Goal: Task Accomplishment & Management: Manage account settings

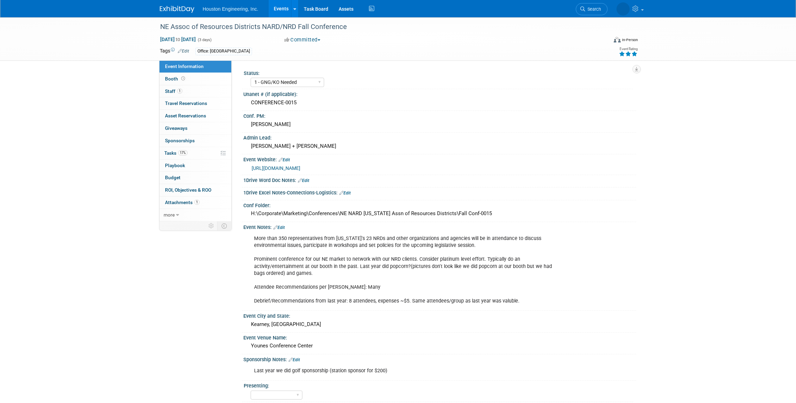
select select "1 - GNG/KO Needed"
select select "Water Resources"
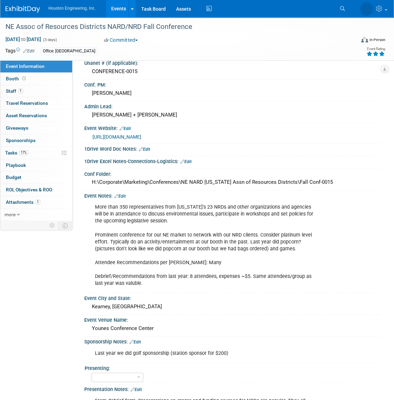
scroll to position [125, 0]
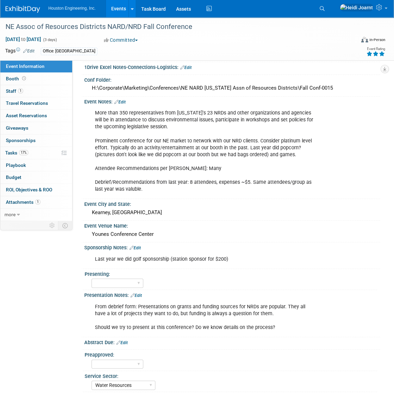
click at [138, 293] on link "Edit" at bounding box center [135, 295] width 11 height 5
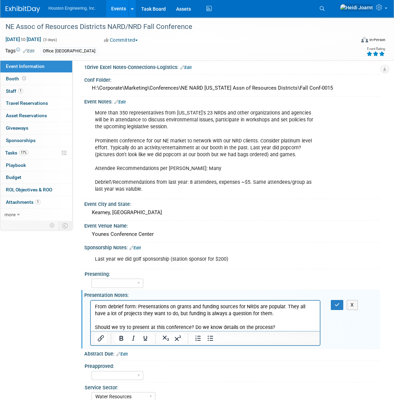
scroll to position [0, 0]
drag, startPoint x: 283, startPoint y: 330, endPoint x: 83, endPoint y: 330, distance: 200.5
click at [91, 330] on html "From debrief form: Presentations on grants and funding sources for NRDs are pop…" at bounding box center [205, 316] width 229 height 30
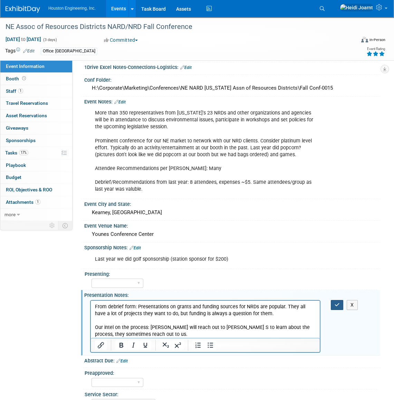
click at [335, 307] on button "button" at bounding box center [337, 305] width 13 height 10
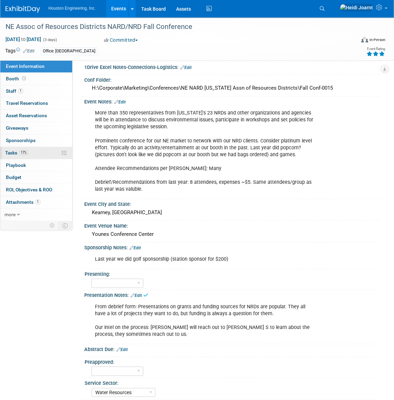
click at [36, 153] on link "17% Tasks 17%" at bounding box center [36, 153] width 72 height 12
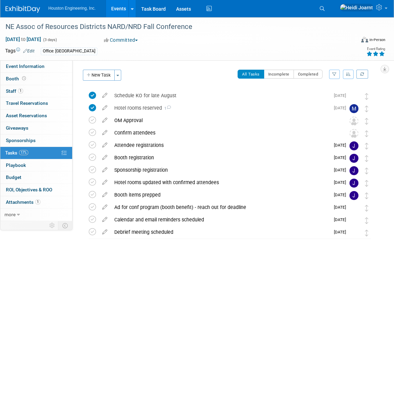
drag, startPoint x: 100, startPoint y: 79, endPoint x: 113, endPoint y: 163, distance: 85.1
click at [100, 79] on button "New Task" at bounding box center [99, 75] width 32 height 11
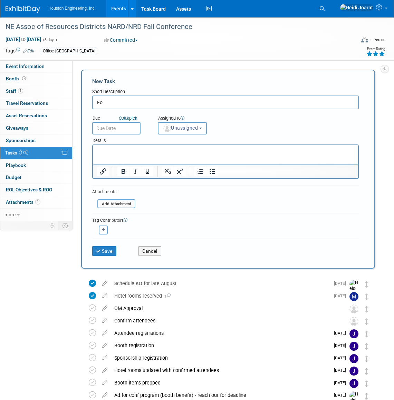
type input "F"
type input "Connect with Mike S on presentation process"
click at [202, 128] on b "button" at bounding box center [200, 128] width 3 height 1
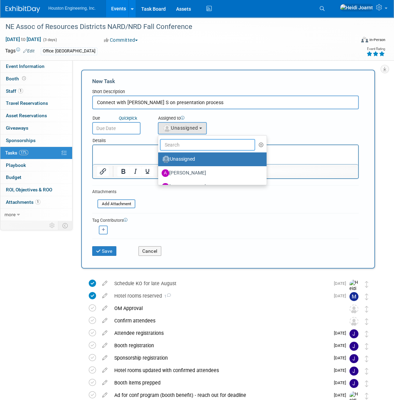
click at [207, 147] on input "text" at bounding box center [207, 145] width 95 height 12
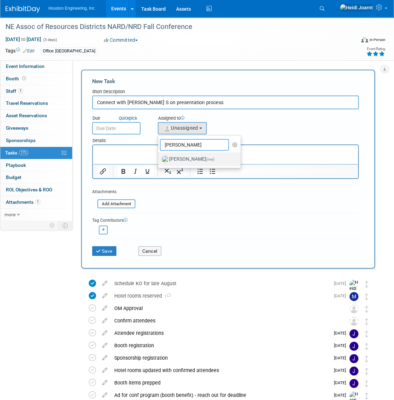
type input "heidi"
click at [200, 166] on link "Heidi Joarnt (me)" at bounding box center [199, 160] width 82 height 14
click at [197, 163] on label "Heidi Joarnt (me)" at bounding box center [198, 159] width 72 height 11
click at [159, 161] on input "Heidi Joarnt (me)" at bounding box center [157, 158] width 4 height 4
select select "6d2580fd-cc23-403a-9f47-834f17e7f51f"
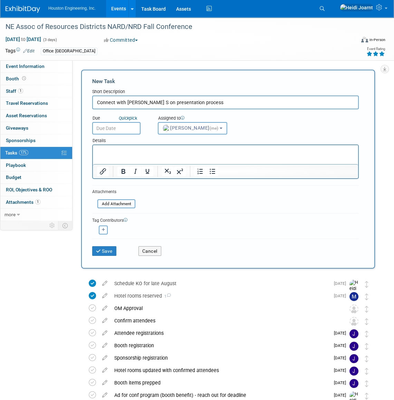
click at [130, 132] on input "text" at bounding box center [116, 128] width 48 height 12
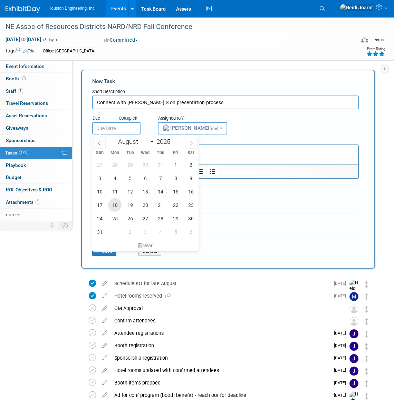
click at [114, 206] on span "18" at bounding box center [114, 204] width 13 height 13
type input "Aug 18, 2025"
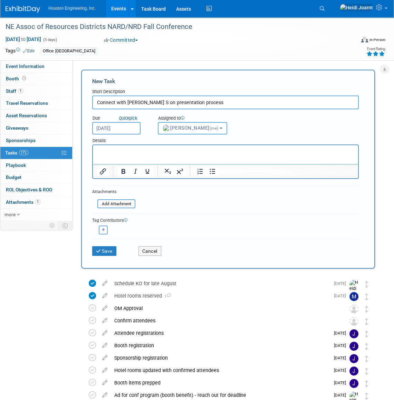
click at [209, 130] on span "(me)" at bounding box center [213, 128] width 9 height 5
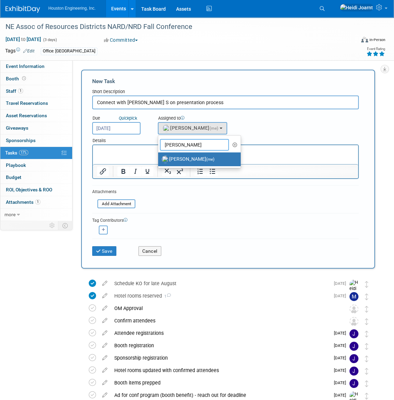
click at [212, 148] on input "heidi" at bounding box center [194, 145] width 69 height 12
drag, startPoint x: 300, startPoint y: 292, endPoint x: 144, endPoint y: 148, distance: 212.5
type input "sara"
click at [181, 160] on label "Sara Mechtenberg" at bounding box center [198, 159] width 72 height 11
click at [159, 160] on input "Sara Mechtenberg" at bounding box center [157, 158] width 4 height 4
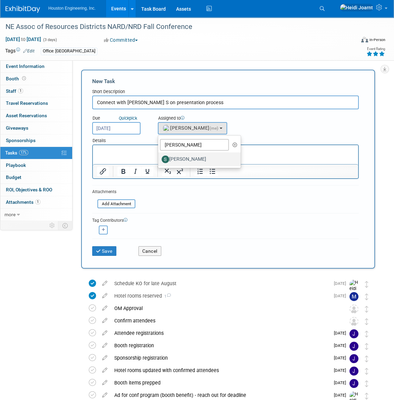
select select "fa3c7934-dbb6-4dd0-9674-55d91e7cac66"
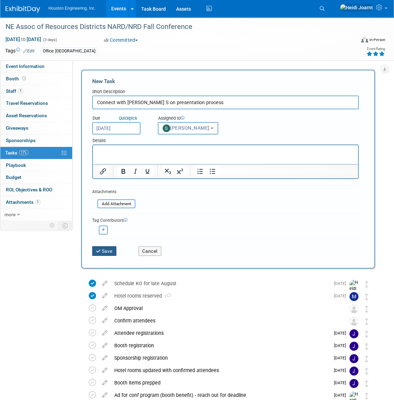
click at [110, 250] on button "Save" at bounding box center [104, 251] width 24 height 10
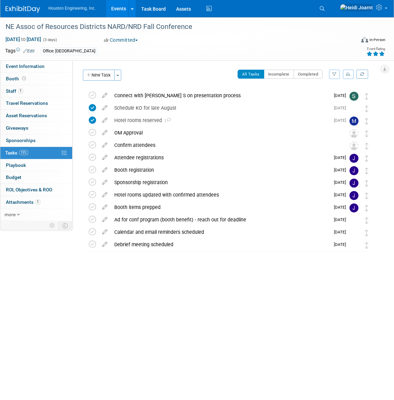
click at [35, 67] on span "Event Information" at bounding box center [25, 67] width 39 height 6
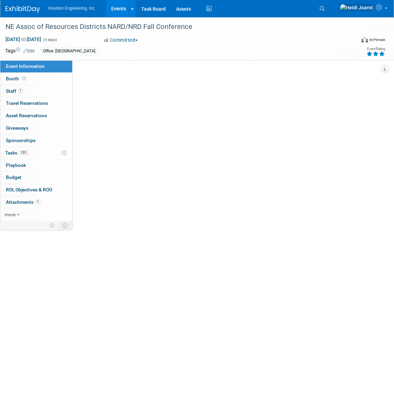
select select "1 - GNG/KO Needed"
select select "Water Resources"
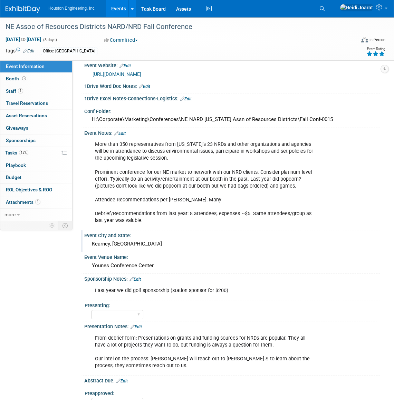
scroll to position [125, 0]
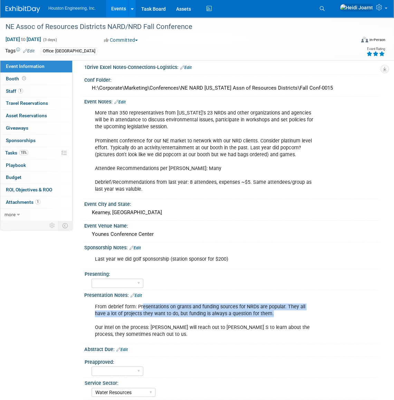
drag, startPoint x: 159, startPoint y: 305, endPoint x: 291, endPoint y: 314, distance: 132.1
click at [291, 314] on div "From debrief form: Presentations on grants and funding sources for NRDs are pop…" at bounding box center [205, 320] width 230 height 41
drag, startPoint x: 291, startPoint y: 314, endPoint x: 271, endPoint y: 314, distance: 20.4
click at [271, 314] on div "From debrief form: Presentations on grants and funding sources for NRDs are pop…" at bounding box center [205, 320] width 230 height 41
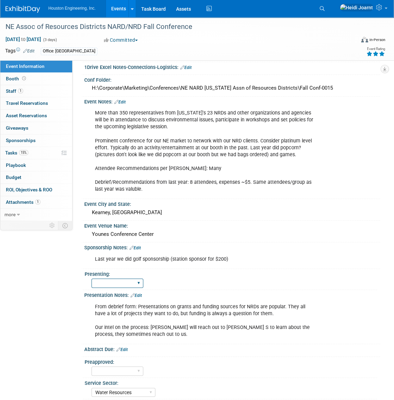
click at [135, 281] on select "Yes No Pending" at bounding box center [117, 283] width 52 height 9
select select "Pending"
click at [91, 279] on select "Yes No Pending" at bounding box center [117, 283] width 52 height 9
click at [197, 317] on div "From debrief form: Presentations on grants and funding sources for NRDs are pop…" at bounding box center [205, 320] width 230 height 41
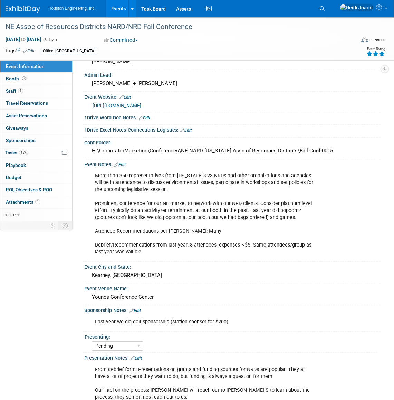
click at [136, 104] on link "https://www.nrdnet.org/events" at bounding box center [116, 106] width 49 height 6
click at [33, 151] on link "15% Tasks 15%" at bounding box center [36, 153] width 72 height 12
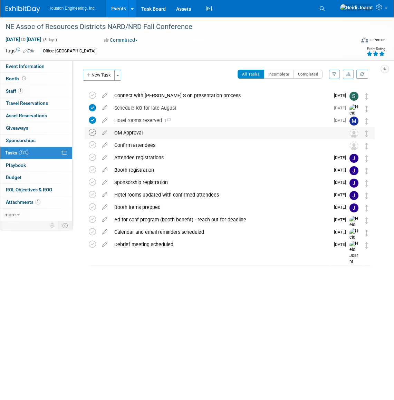
click at [91, 133] on icon at bounding box center [92, 132] width 7 height 7
click at [37, 91] on link "1 Staff 1" at bounding box center [36, 91] width 72 height 12
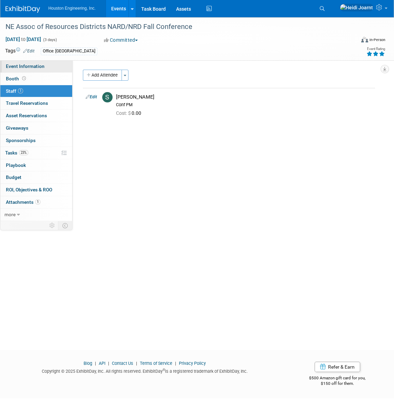
click at [44, 67] on link "Event Information" at bounding box center [36, 66] width 72 height 12
select select "1 - GNG/KO Needed"
select select "Pending"
select select "Water Resources"
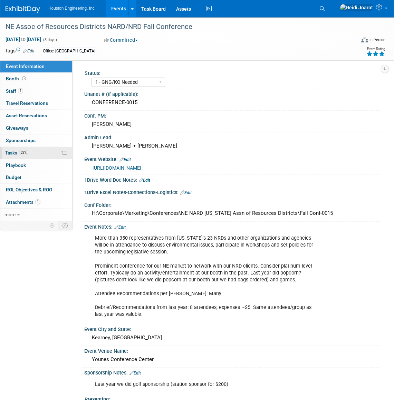
click at [41, 156] on link "23% Tasks 23%" at bounding box center [36, 153] width 72 height 12
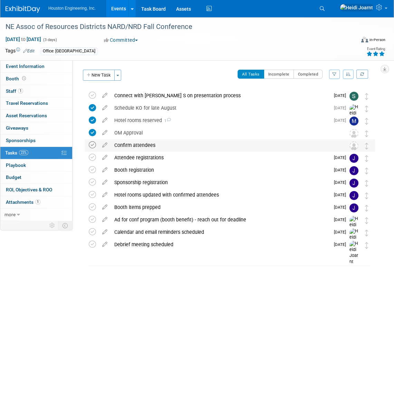
click at [90, 146] on icon at bounding box center [92, 145] width 7 height 7
click at [154, 153] on div "Attendee registrations" at bounding box center [220, 158] width 219 height 12
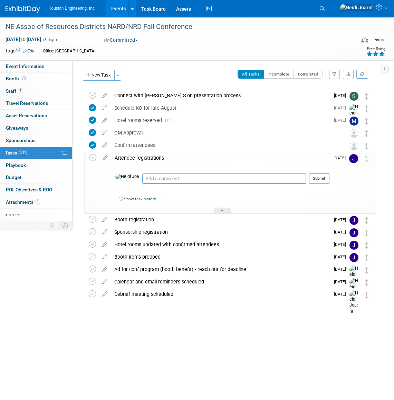
click at [176, 180] on textarea at bounding box center [224, 179] width 164 height 10
type textarea "Deadline Sept. 5"
click at [321, 176] on button "Submit" at bounding box center [319, 179] width 20 height 10
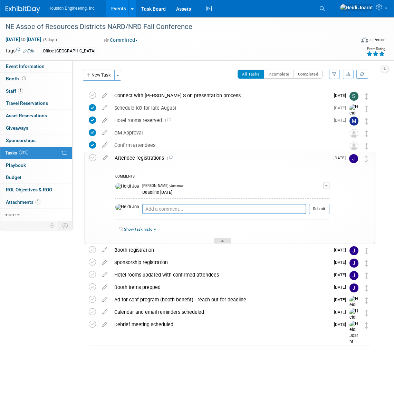
click at [222, 240] on icon at bounding box center [222, 242] width 3 height 4
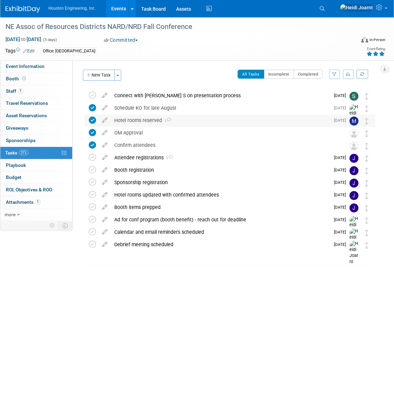
click at [191, 123] on div "Hotel rooms reserved 1" at bounding box center [220, 121] width 219 height 12
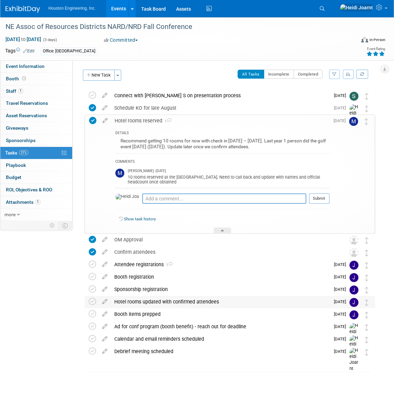
click at [227, 302] on div "Hotel rooms updated with confirmed attendees" at bounding box center [220, 302] width 219 height 12
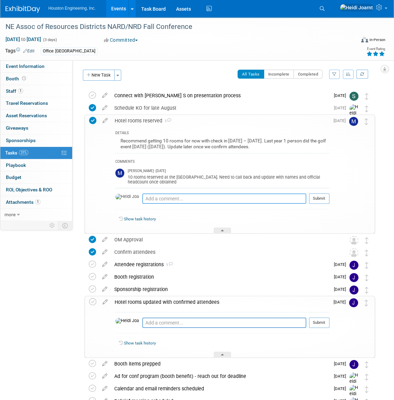
click at [172, 202] on textarea at bounding box center [224, 199] width 164 height 10
type textarea "C"
click at [171, 321] on textarea at bounding box center [224, 323] width 164 height 10
type textarea "Change to Hampton"
click at [321, 323] on button "Submit" at bounding box center [319, 323] width 20 height 10
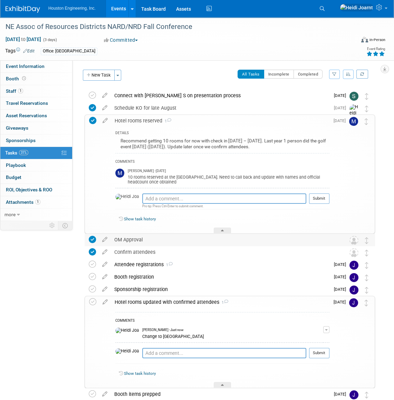
click at [225, 234] on div "OM Approval" at bounding box center [223, 240] width 225 height 12
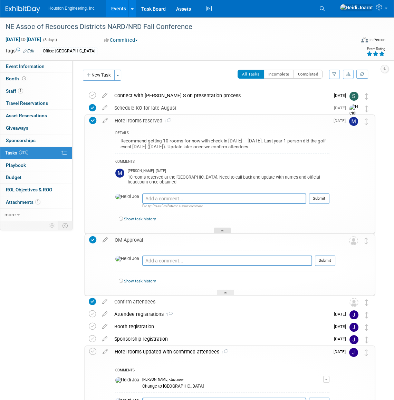
click at [226, 230] on div at bounding box center [222, 231] width 17 height 6
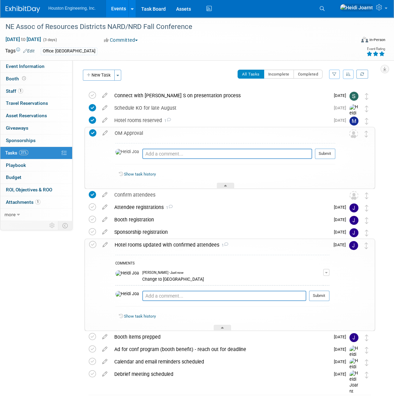
click at [225, 182] on div "Show task history" at bounding box center [225, 175] width 220 height 15
click at [223, 184] on div at bounding box center [225, 186] width 17 height 6
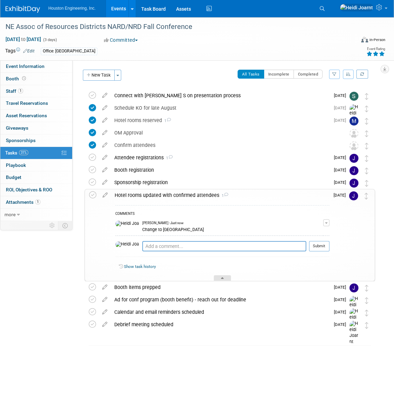
click at [221, 275] on div at bounding box center [222, 278] width 17 height 6
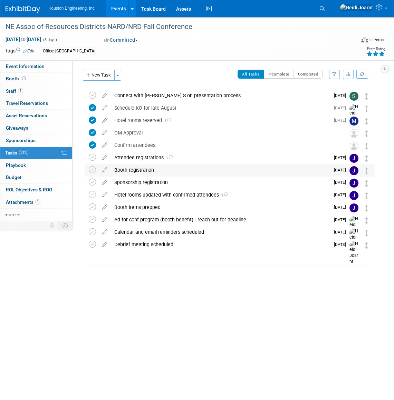
click at [175, 173] on div "Booth registration" at bounding box center [220, 170] width 219 height 12
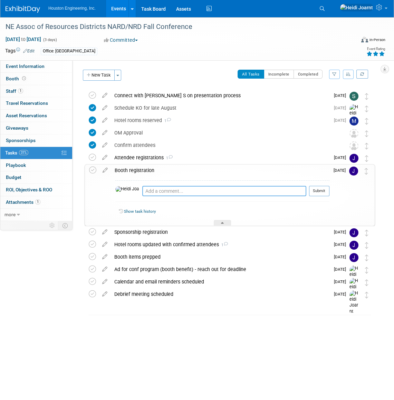
click at [171, 191] on textarea at bounding box center [224, 191] width 164 height 10
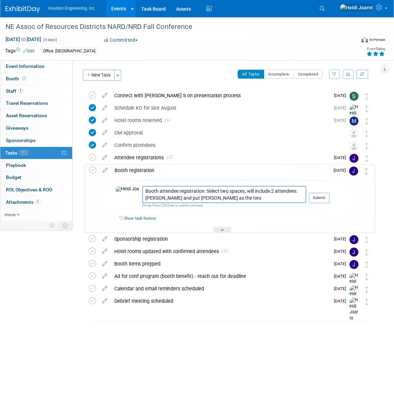
type textarea "Booth attendee registration: Select two spaces, will include 2 attendees: Sara …"
click at [321, 197] on button "Submit" at bounding box center [319, 198] width 20 height 10
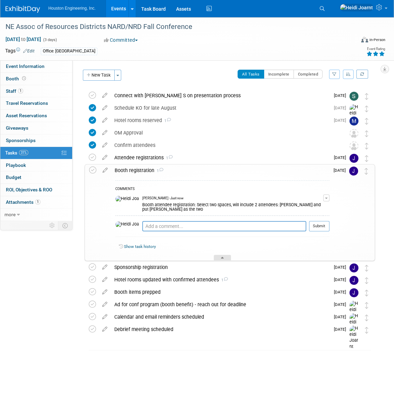
click at [224, 259] on div at bounding box center [222, 258] width 17 height 6
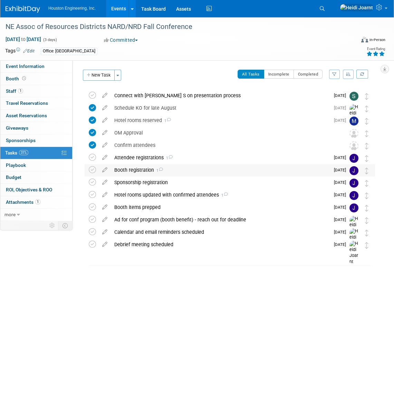
click at [224, 172] on div "Booth registration 1" at bounding box center [220, 170] width 219 height 12
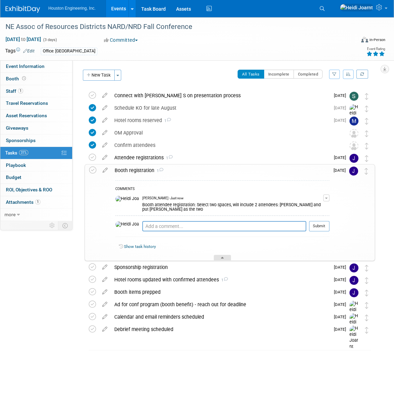
click at [222, 258] on icon at bounding box center [222, 259] width 3 height 4
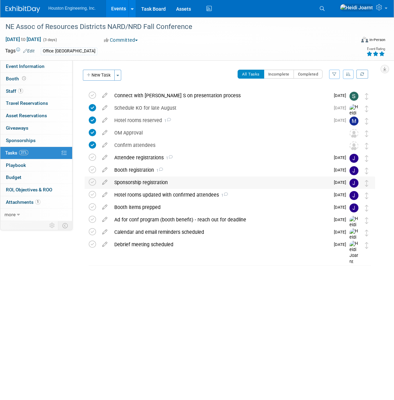
click at [160, 183] on div "Sponsorship registration" at bounding box center [220, 183] width 219 height 12
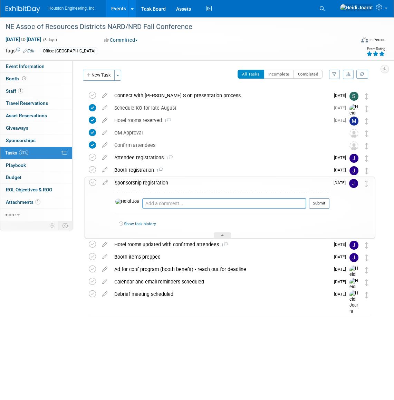
click at [178, 203] on textarea at bounding box center [224, 203] width 164 height 10
type textarea "Do the $200 Golf lunch and dinner sponsorship"
click at [321, 201] on button "Submit" at bounding box center [319, 203] width 20 height 10
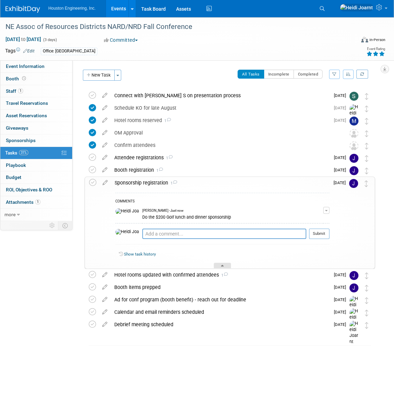
click at [216, 263] on div at bounding box center [222, 266] width 17 height 6
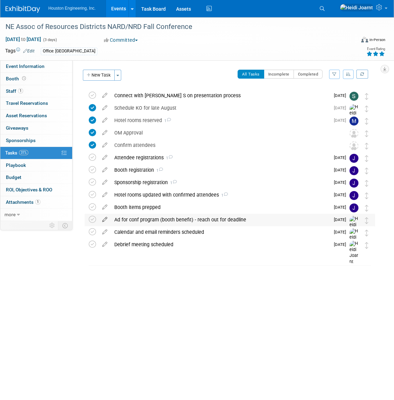
click at [104, 218] on icon at bounding box center [105, 218] width 12 height 9
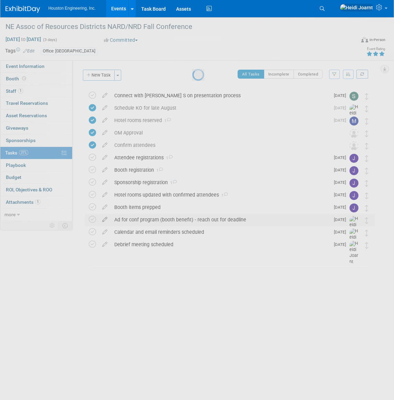
select select "7"
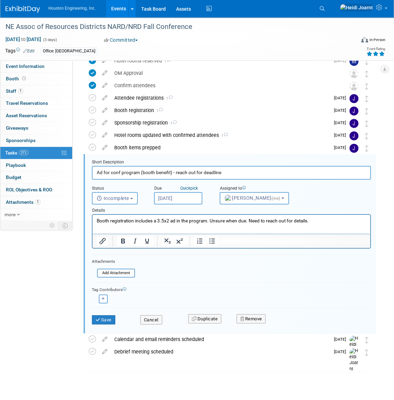
drag, startPoint x: 222, startPoint y: 172, endPoint x: 173, endPoint y: 173, distance: 48.7
click at [173, 173] on input "Ad for conf program (booth benefit) - reach out for deadline" at bounding box center [231, 172] width 279 height 13
type input "Ad for conf program (booth benefit)"
click at [180, 194] on input "Aug 18, 2025" at bounding box center [178, 198] width 48 height 12
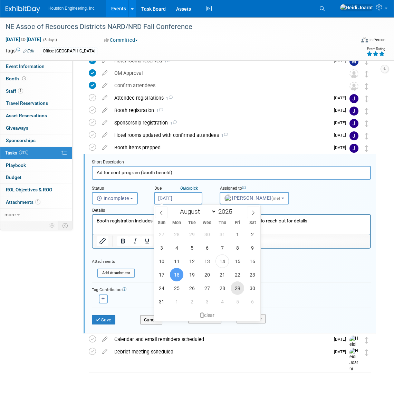
click at [241, 289] on span "29" at bounding box center [237, 288] width 13 height 13
type input "Aug 29, 2025"
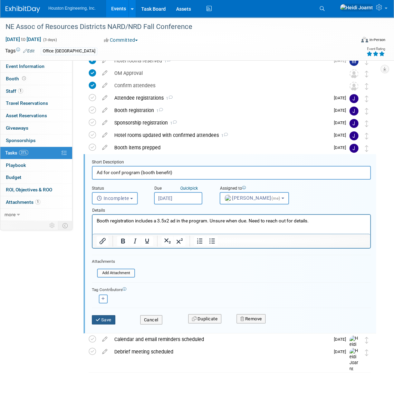
click at [107, 320] on button "Save" at bounding box center [103, 320] width 23 height 10
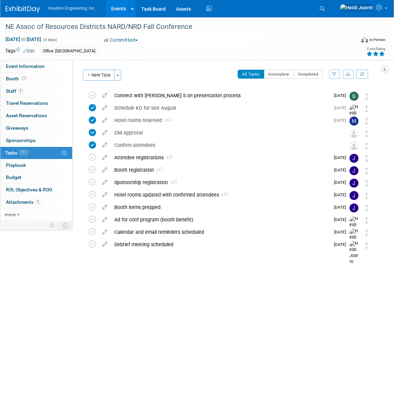
click at [213, 219] on div "Ad for conf program (booth benefit)" at bounding box center [220, 220] width 219 height 12
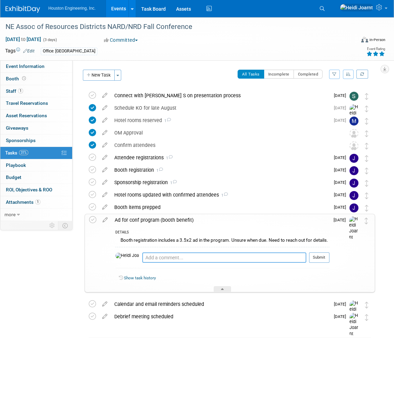
click at [200, 260] on textarea at bounding box center [224, 258] width 164 height 10
type textarea "Focus on WR photo and focus on water, nebraska market"
click at [324, 263] on button "Submit" at bounding box center [319, 258] width 20 height 10
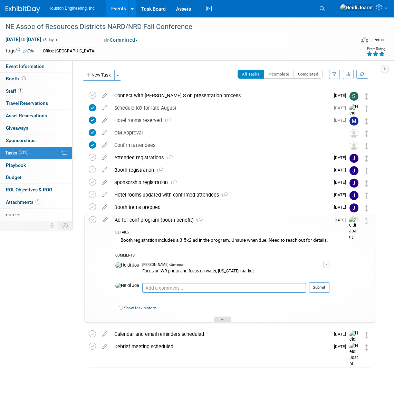
click at [222, 323] on icon at bounding box center [222, 321] width 3 height 4
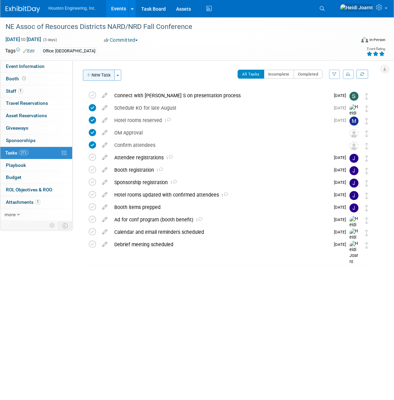
click at [100, 77] on button "New Task" at bounding box center [99, 75] width 32 height 11
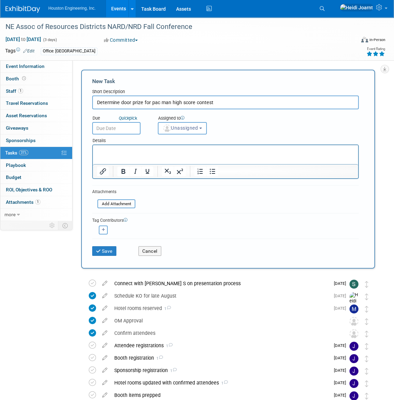
type input "Determine door prize for pac man high score contest"
click at [128, 154] on p "Rich Text Area. Press ALT-0 for help." at bounding box center [225, 151] width 257 height 7
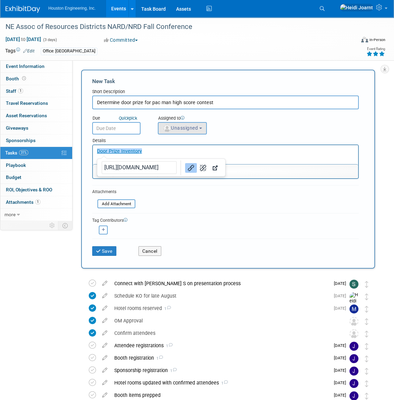
click at [190, 130] on span "Unassigned" at bounding box center [180, 128] width 35 height 6
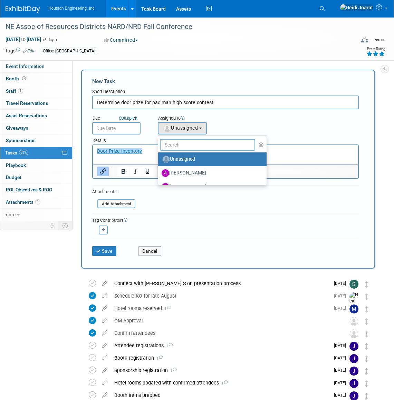
click at [193, 143] on input "text" at bounding box center [207, 145] width 95 height 12
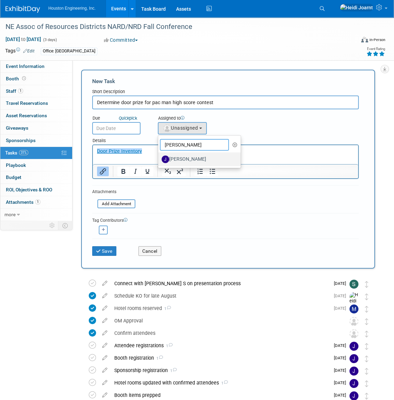
type input "jess"
click at [186, 155] on label "Jessica Lambrecht" at bounding box center [198, 159] width 72 height 11
click at [159, 156] on input "Jessica Lambrecht" at bounding box center [157, 158] width 4 height 4
select select "fa151804-de92-4cec-a8ce-bf453f5438ea"
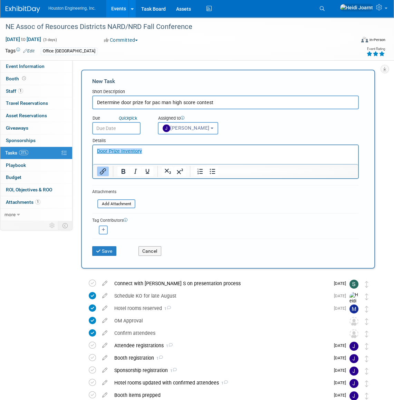
click at [107, 126] on input "text" at bounding box center [116, 128] width 48 height 12
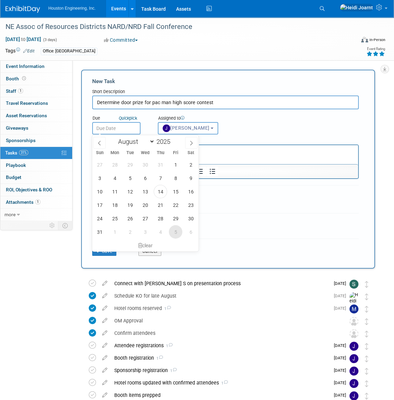
click at [175, 231] on span "5" at bounding box center [175, 231] width 13 height 13
type input "Sep 5, 2025"
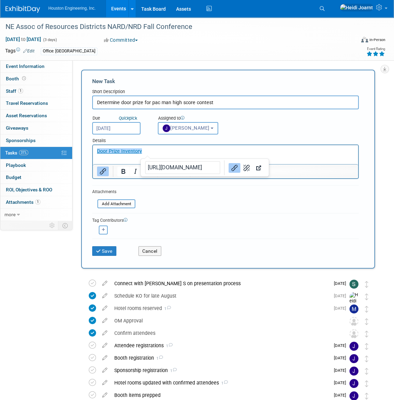
click at [175, 154] on p "﻿Door Prize Inventory" at bounding box center [225, 151] width 257 height 7
click at [175, 154] on p "Door Prize Inventory﻿" at bounding box center [225, 151] width 257 height 7
click at [106, 253] on button "Save" at bounding box center [104, 251] width 24 height 10
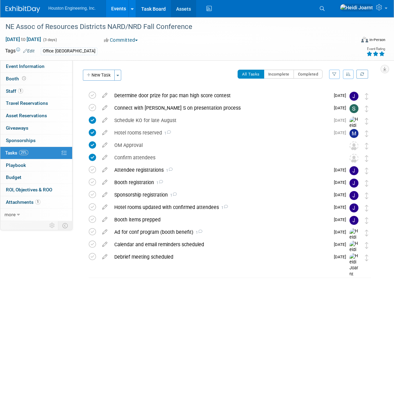
click at [188, 8] on link "Assets" at bounding box center [183, 8] width 25 height 17
click at [104, 259] on icon at bounding box center [105, 255] width 12 height 9
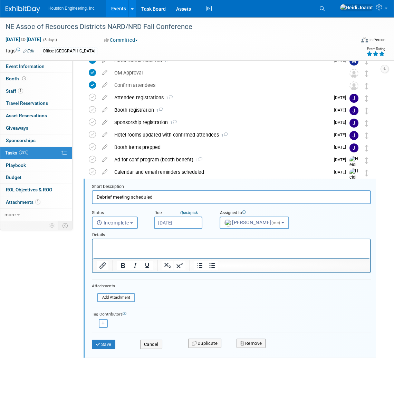
drag, startPoint x: 164, startPoint y: 199, endPoint x: 92, endPoint y: 193, distance: 72.7
click at [92, 193] on input "Debrief meeting scheduled" at bounding box center [231, 197] width 279 height 13
type input "Complete debrief form"
click at [117, 249] on html at bounding box center [230, 244] width 277 height 9
click at [194, 224] on input "Aug 29, 2025" at bounding box center [178, 223] width 48 height 12
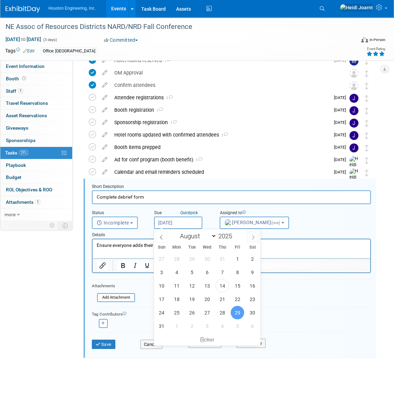
click at [258, 235] on span at bounding box center [253, 237] width 12 height 12
select select "8"
click at [206, 313] on span "1" at bounding box center [206, 312] width 13 height 13
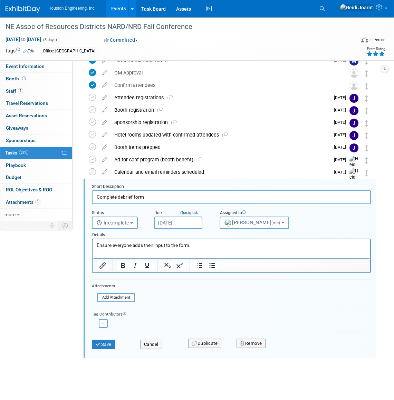
click at [180, 230] on div "Details" at bounding box center [231, 234] width 279 height 10
click at [179, 224] on input "Oct 1, 2025" at bounding box center [178, 223] width 48 height 12
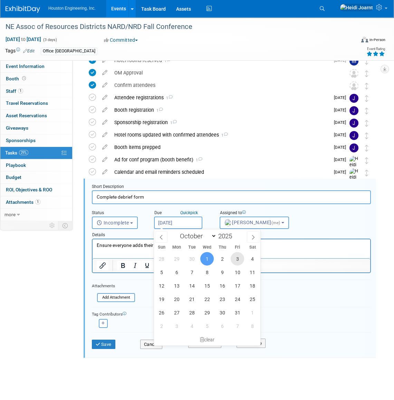
click at [234, 259] on span "3" at bounding box center [237, 258] width 13 height 13
type input "Oct 3, 2025"
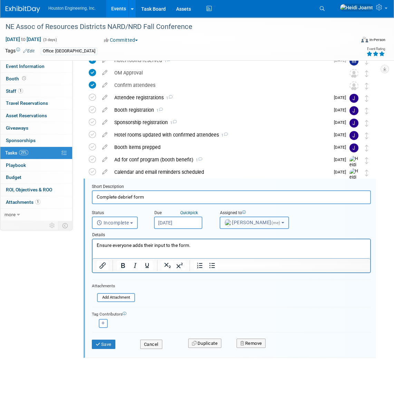
click at [242, 225] on span "Heidi Joarnt (me)" at bounding box center [252, 223] width 57 height 6
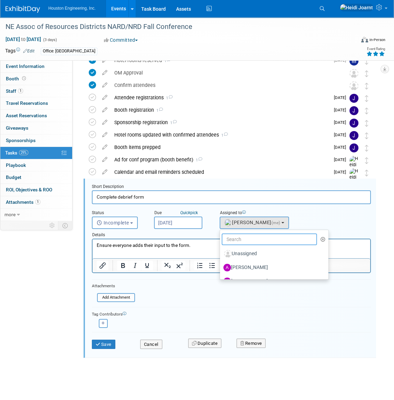
click at [244, 241] on input "text" at bounding box center [269, 240] width 95 height 12
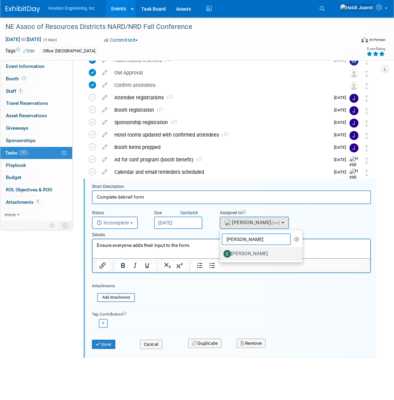
type input "sara"
click at [245, 252] on label "Sara Mechtenberg" at bounding box center [259, 253] width 72 height 11
click at [221, 252] on input "Sara Mechtenberg" at bounding box center [218, 253] width 4 height 4
select select "fa3c7934-dbb6-4dd0-9674-55d91e7cac66"
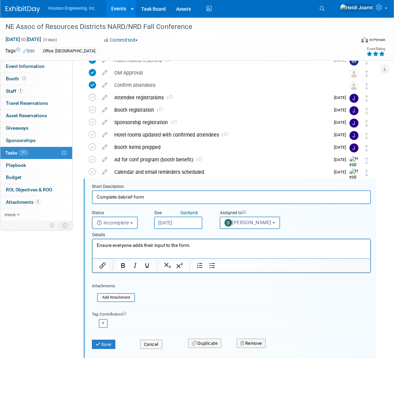
click at [203, 247] on p "Ensure everyone adds their input to the form." at bounding box center [232, 245] width 270 height 7
click at [107, 345] on button "Save" at bounding box center [103, 345] width 23 height 10
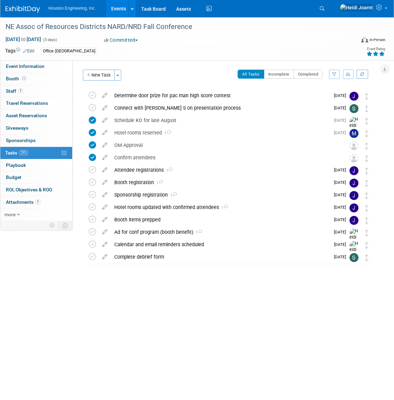
click at [280, 38] on div "Sep 28, 2025 to Sep 30, 2025 (3 days) Sep 28, 2025 to Sep 30, 2025 Committed Co…" at bounding box center [192, 41] width 385 height 10
click at [105, 79] on button "New Task" at bounding box center [99, 75] width 32 height 11
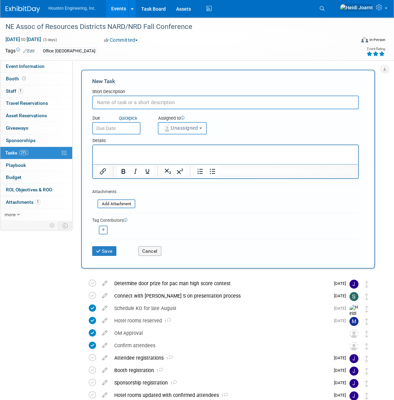
click at [147, 102] on input "text" at bounding box center [225, 103] width 266 height 14
type input "o"
type input "Find out about video we used last year"
click at [198, 130] on span "Unassigned" at bounding box center [180, 128] width 35 height 6
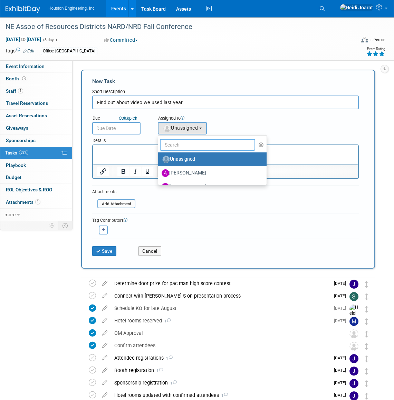
click at [200, 147] on input "text" at bounding box center [207, 145] width 95 height 12
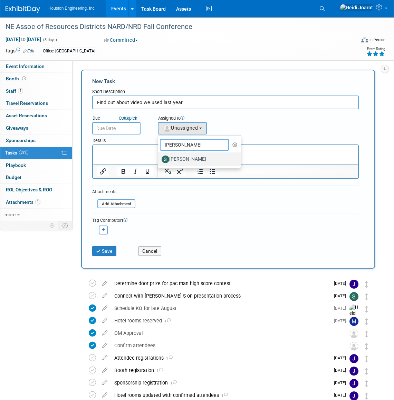
type input "sara"
click at [199, 159] on label "Sara Mechtenberg" at bounding box center [198, 159] width 72 height 11
click at [159, 159] on input "Sara Mechtenberg" at bounding box center [157, 158] width 4 height 4
select select "fa3c7934-dbb6-4dd0-9674-55d91e7cac66"
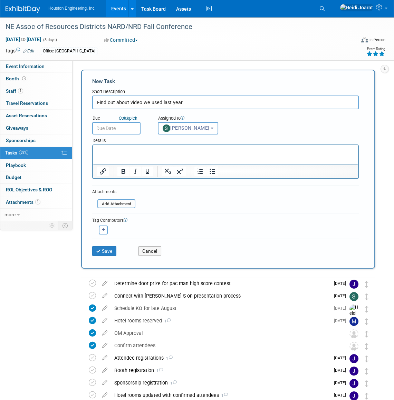
click at [197, 107] on input "Find out about video we used last year" at bounding box center [225, 103] width 266 height 14
type input "Find out about video we used last year for booth"
click at [123, 127] on input "text" at bounding box center [116, 128] width 48 height 12
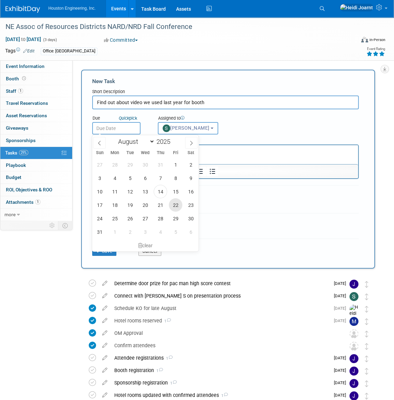
click at [176, 205] on span "22" at bounding box center [175, 204] width 13 height 13
type input "Aug 22, 2025"
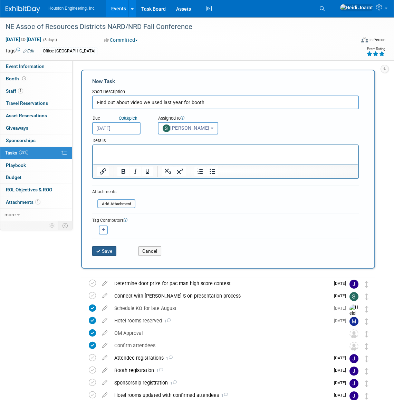
click at [111, 254] on button "Save" at bounding box center [104, 251] width 24 height 10
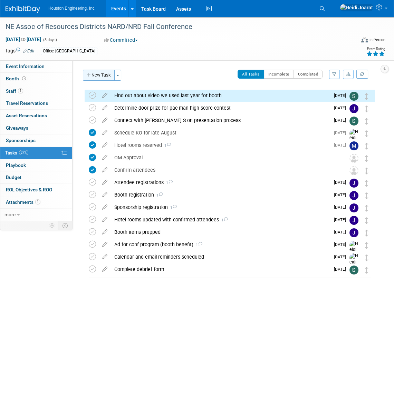
click at [97, 76] on button "New Task" at bounding box center [99, 75] width 32 height 11
select select "7"
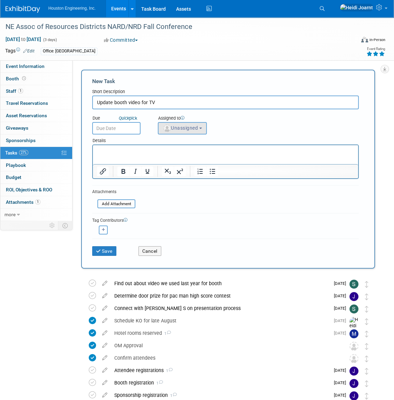
type input "Update booth video for TV"
click at [180, 129] on span "Unassigned" at bounding box center [180, 128] width 35 height 6
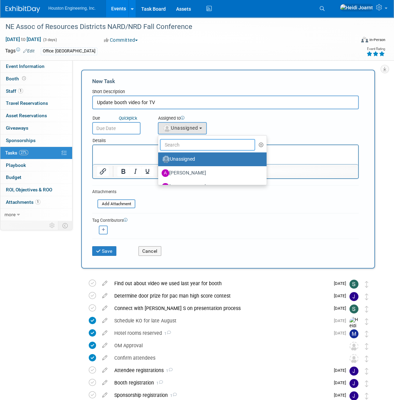
click at [190, 142] on input "text" at bounding box center [207, 145] width 95 height 12
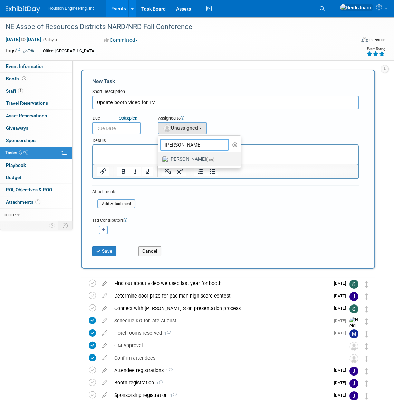
type input "heidi"
click at [206, 158] on span "(me)" at bounding box center [210, 159] width 8 height 5
click at [159, 158] on input "Heidi Joarnt (me)" at bounding box center [157, 158] width 4 height 4
select select "6d2580fd-cc23-403a-9f47-834f17e7f51f"
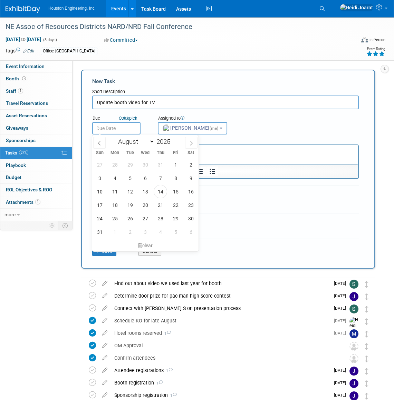
click at [132, 131] on input "text" at bounding box center [116, 128] width 48 height 12
click at [193, 144] on span at bounding box center [191, 143] width 12 height 12
select select "8"
click at [176, 201] on span "26" at bounding box center [175, 204] width 13 height 13
type input "Sep 26, 2025"
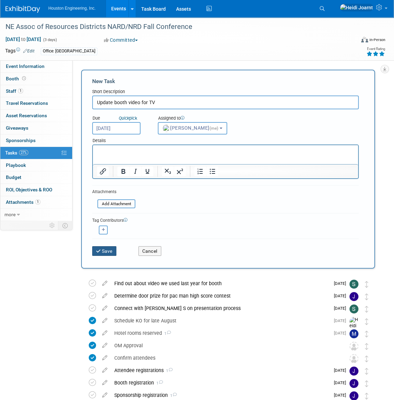
click at [107, 253] on button "Save" at bounding box center [104, 251] width 24 height 10
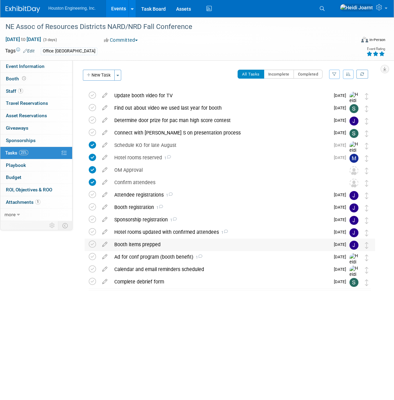
click at [142, 246] on div "Booth items prepped" at bounding box center [220, 245] width 219 height 12
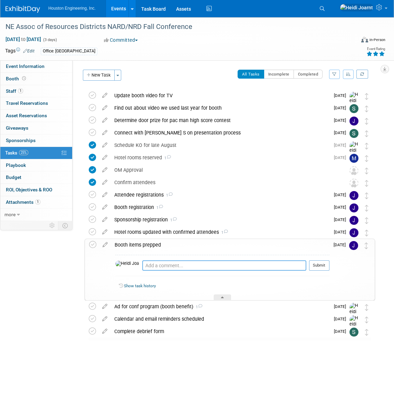
click at [155, 264] on textarea at bounding box center [224, 266] width 164 height 10
type textarea "Get Baker's chocolate (local brand)"
click at [43, 85] on link "Booth" at bounding box center [36, 79] width 72 height 12
select select "Yes"
select select "[GEOGRAPHIC_DATA]"
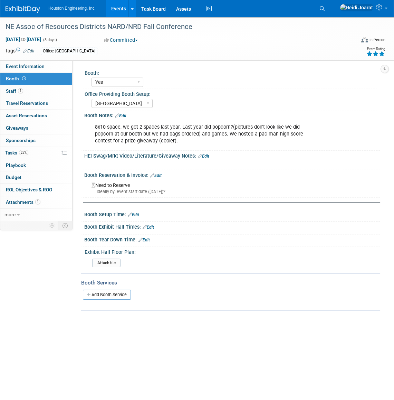
click at [206, 158] on link "Edit" at bounding box center [203, 156] width 11 height 5
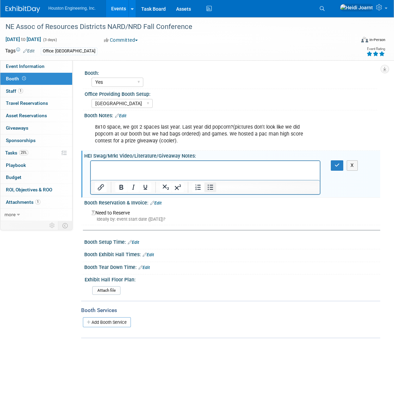
click at [213, 188] on icon "Bullet list" at bounding box center [210, 187] width 8 height 8
click at [196, 165] on li "Get Baker's chocolate (local brand)" at bounding box center [212, 167] width 207 height 7
click at [338, 165] on icon "button" at bounding box center [336, 165] width 5 height 5
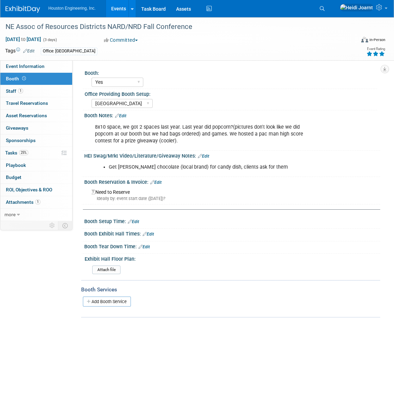
click at [123, 168] on li "Get Baker's chocolate (local brand) for candy dish, clients ask for them" at bounding box center [212, 167] width 207 height 7
click at [35, 116] on span "Asset Reservations 0" at bounding box center [26, 116] width 41 height 6
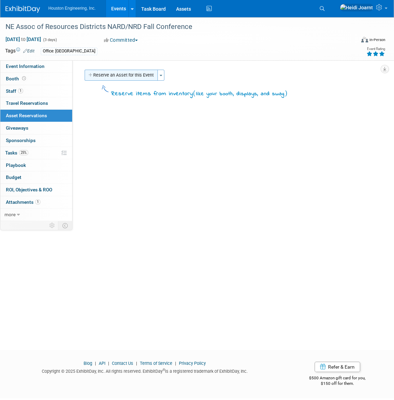
click at [124, 76] on button "Reserve an Asset for this Event" at bounding box center [121, 75] width 73 height 11
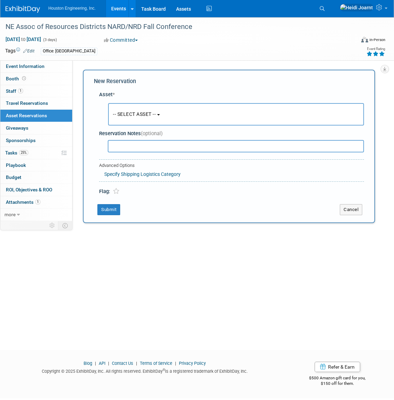
click at [156, 113] on span "-- SELECT ASSET --" at bounding box center [134, 114] width 43 height 6
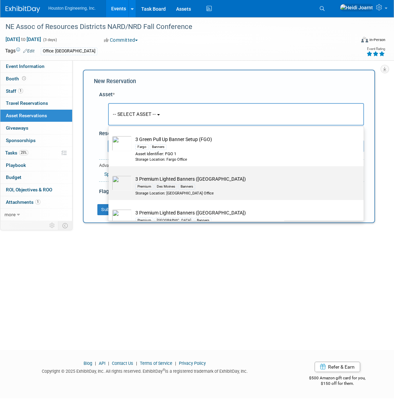
scroll to position [94, 0]
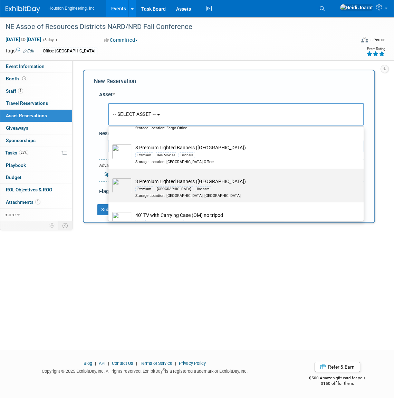
click at [175, 185] on div "Premium Omaha Banners" at bounding box center [242, 189] width 214 height 8
click at [109, 177] on input "3 Premium Lighted Banners (Omaha) Premium Omaha Banners Storage Location: Omaha…" at bounding box center [107, 175] width 4 height 4
select select "10726291"
select select "8"
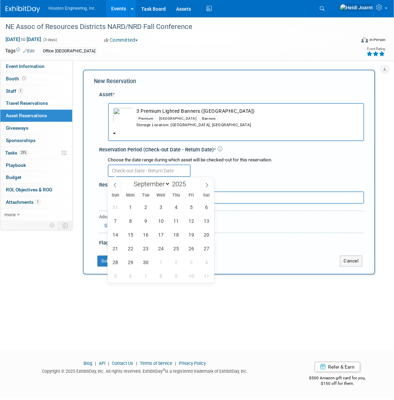
click at [157, 174] on input "text" at bounding box center [149, 171] width 83 height 12
click at [116, 263] on span "28" at bounding box center [114, 262] width 13 height 13
click at [161, 262] on span "1" at bounding box center [160, 262] width 13 height 13
type input "Sep 28, 2025 to Oct 1, 2025"
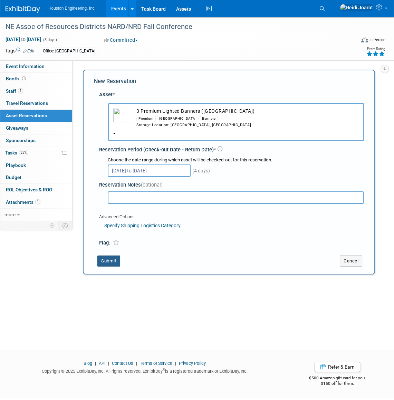
click at [114, 262] on button "Submit" at bounding box center [108, 261] width 23 height 11
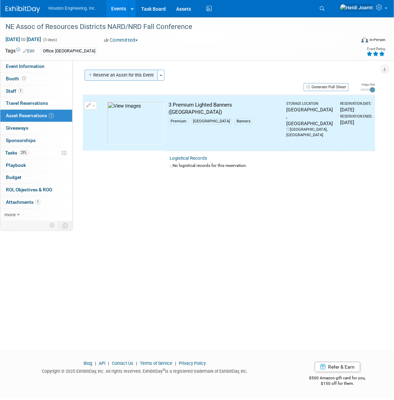
click at [122, 74] on button "Reserve an Asset for this Event" at bounding box center [121, 75] width 73 height 11
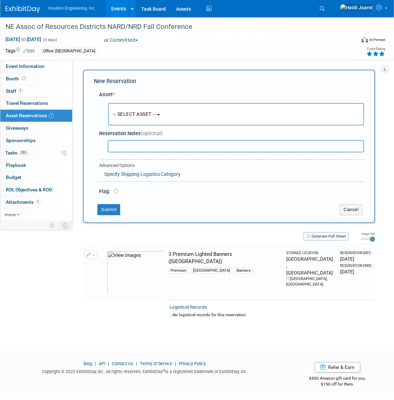
click at [134, 111] on span "-- SELECT ASSET --" at bounding box center [134, 114] width 43 height 6
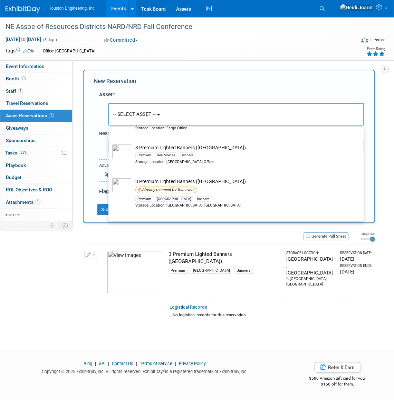
scroll to position [125, 0]
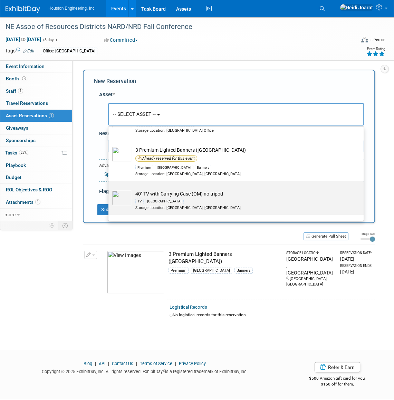
click at [185, 195] on td "40" TV with Carrying Case (OM) no tripod TV Omaha Storage Location: Omaha, NE" at bounding box center [241, 201] width 218 height 20
click at [109, 189] on input "40" TV with Carrying Case (OM) no tripod TV Omaha Storage Location: Omaha, NE" at bounding box center [107, 187] width 4 height 4
select select "10728713"
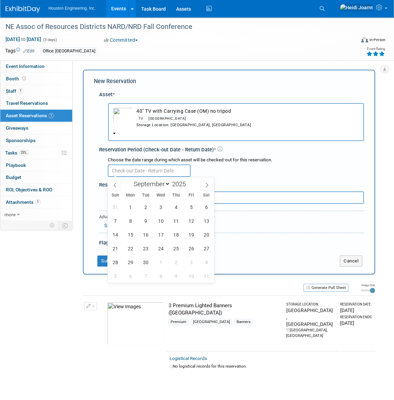
click at [157, 169] on input "text" at bounding box center [149, 171] width 83 height 12
click at [115, 263] on span "28" at bounding box center [114, 262] width 13 height 13
click at [157, 261] on span "1" at bounding box center [160, 262] width 13 height 13
type input "Sep 28, 2025 to Oct 1, 2025"
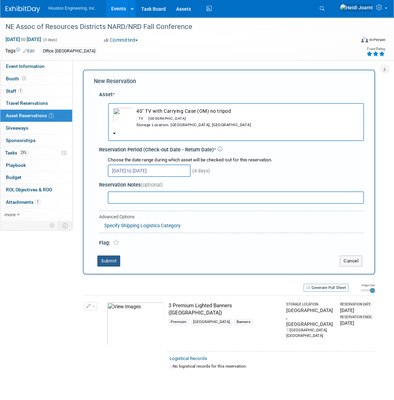
click at [109, 262] on button "Submit" at bounding box center [108, 261] width 23 height 11
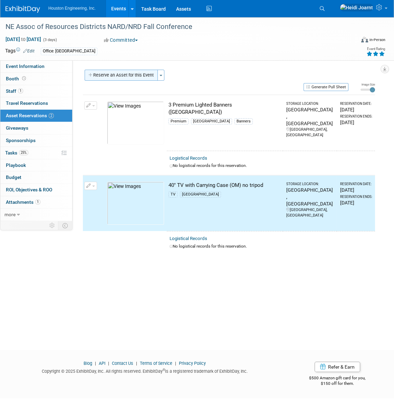
click at [135, 77] on button "Reserve an Asset for this Event" at bounding box center [121, 75] width 73 height 11
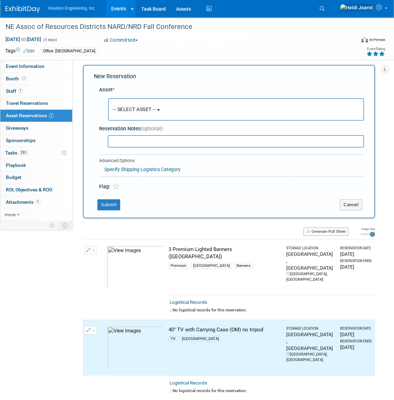
scroll to position [7, 0]
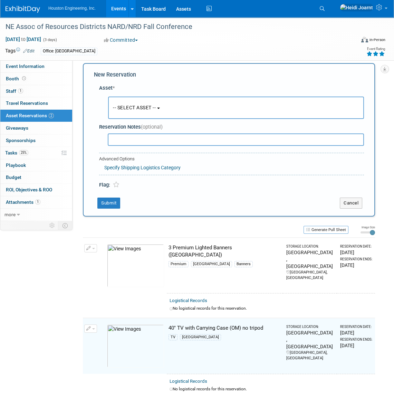
click at [135, 107] on span "-- SELECT ASSET --" at bounding box center [134, 108] width 43 height 6
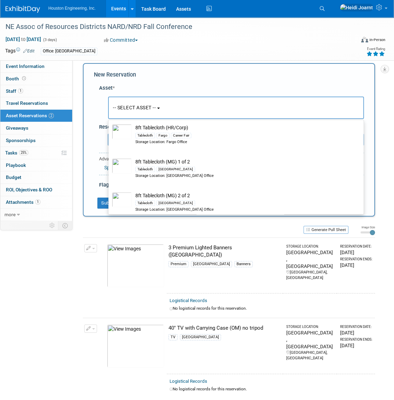
scroll to position [565, 0]
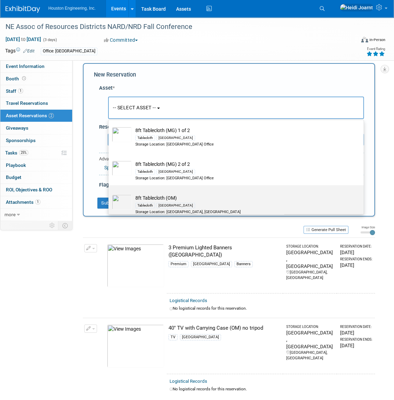
click at [170, 209] on div "Storage Location: Omaha, NE" at bounding box center [242, 212] width 214 height 6
click at [109, 194] on input "8ft Tablecloth (OM) Tablecloth Omaha Storage Location: Omaha, NE" at bounding box center [107, 191] width 4 height 4
select select "10728642"
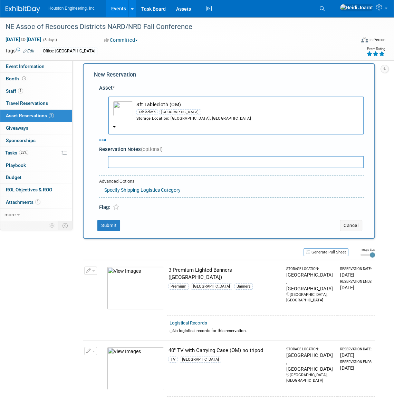
select select "8"
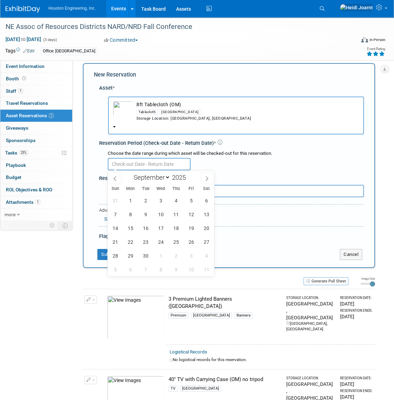
click at [133, 166] on input "text" at bounding box center [149, 164] width 83 height 12
click at [114, 252] on span "28" at bounding box center [114, 255] width 13 height 13
click at [158, 254] on span "1" at bounding box center [160, 255] width 13 height 13
type input "Sep 28, 2025 to Oct 1, 2025"
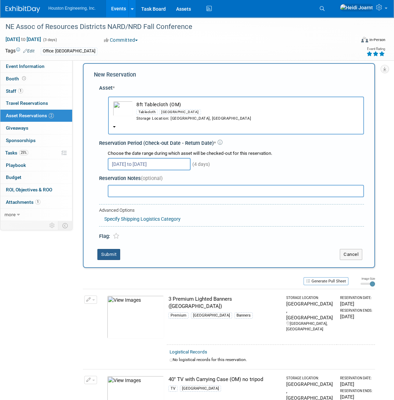
click at [108, 255] on button "Submit" at bounding box center [108, 254] width 23 height 11
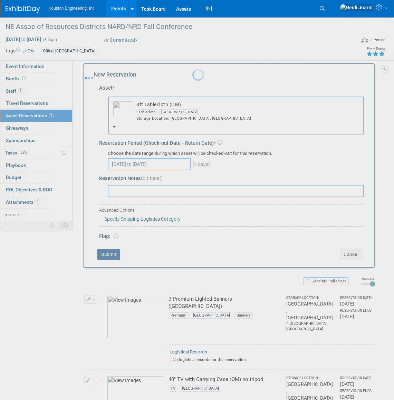
scroll to position [9, 0]
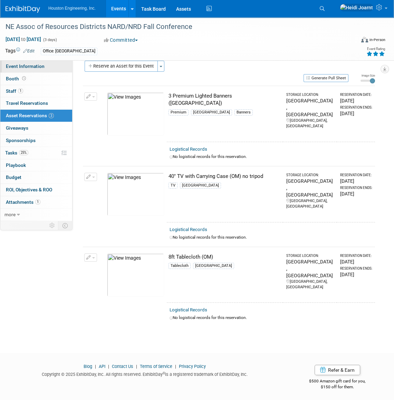
click at [29, 66] on span "Event Information" at bounding box center [25, 67] width 39 height 6
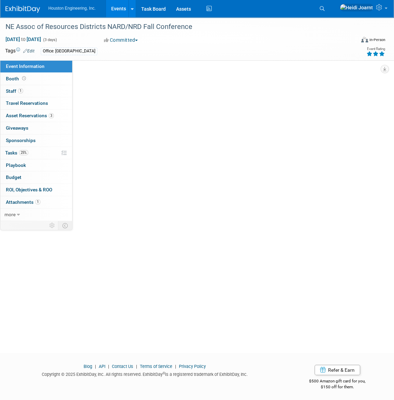
scroll to position [0, 0]
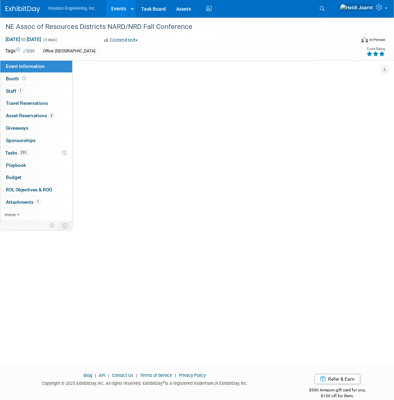
select select "1 - GNG/KO Needed"
select select "Pending"
select select "Water Resources"
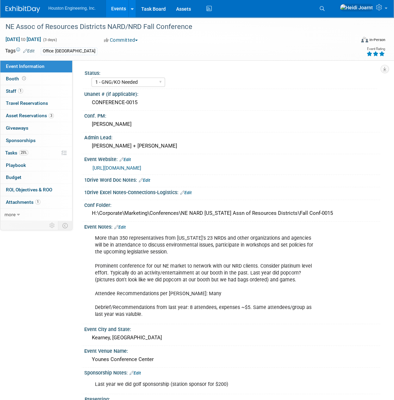
click at [117, 10] on link "Events" at bounding box center [118, 8] width 25 height 17
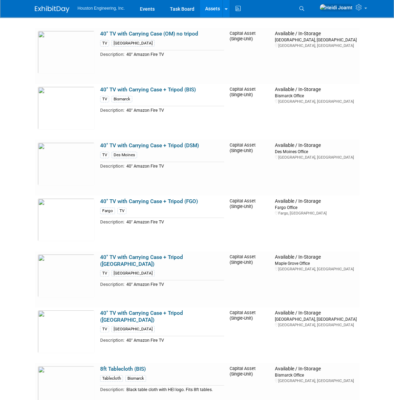
scroll to position [439, 0]
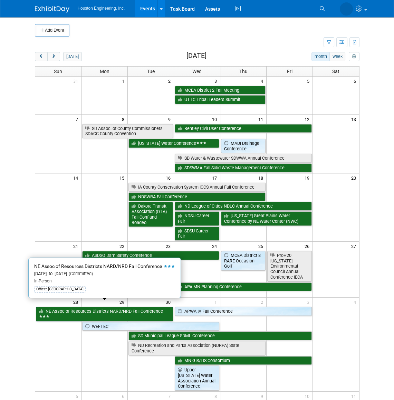
click at [87, 307] on link "NE Assoc of Resources Districts NARD/NRD Fall Conference" at bounding box center [104, 314] width 137 height 14
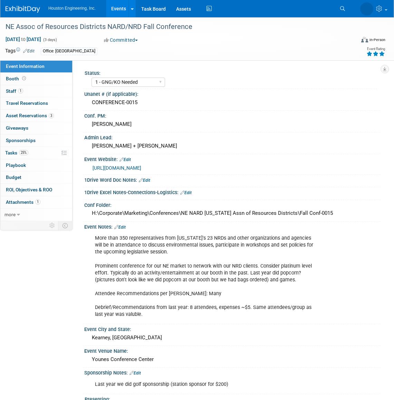
select select "1 - GNG/KO Needed"
select select "Pending"
select select "Water Resources"
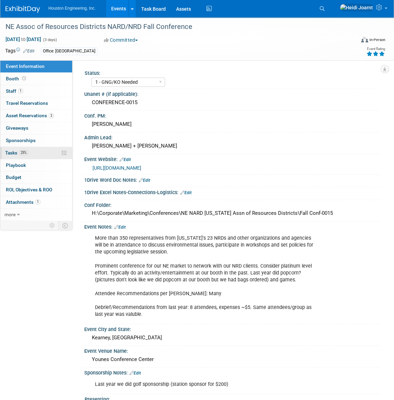
click at [29, 151] on link "25% Tasks 25%" at bounding box center [36, 153] width 72 height 12
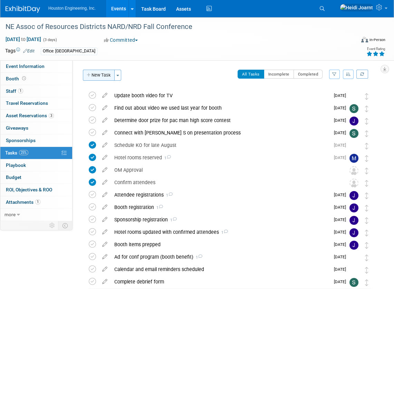
click at [105, 80] on button "New Task" at bounding box center [99, 75] width 32 height 11
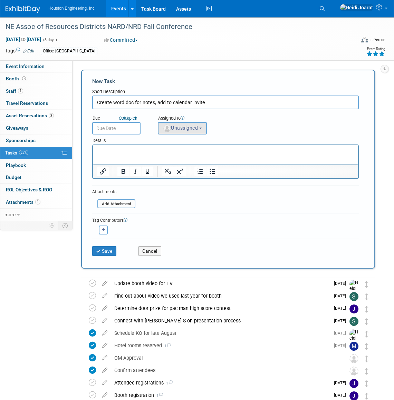
type input "Create word doc for notes, add to calendar invite"
click at [177, 128] on span "Unassigned" at bounding box center [180, 128] width 35 height 6
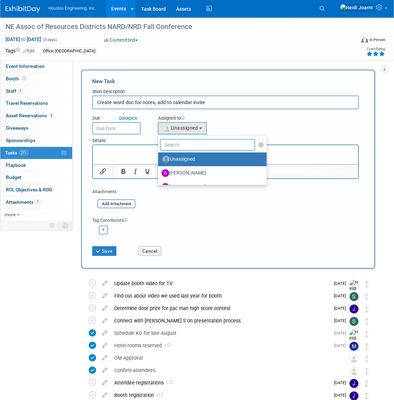
click at [186, 140] on input "text" at bounding box center [207, 145] width 95 height 12
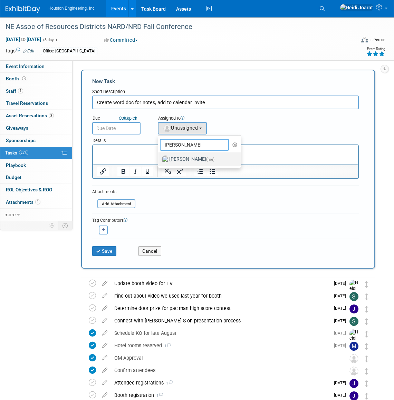
type input "heidi"
click at [189, 161] on label "Heidi Joarnt (me)" at bounding box center [198, 159] width 72 height 11
click at [159, 161] on input "Heidi Joarnt (me)" at bounding box center [157, 158] width 4 height 4
select select "6d2580fd-cc23-403a-9f47-834f17e7f51f"
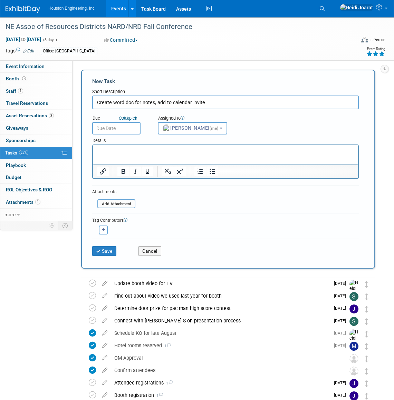
click at [117, 128] on input "text" at bounding box center [116, 128] width 48 height 12
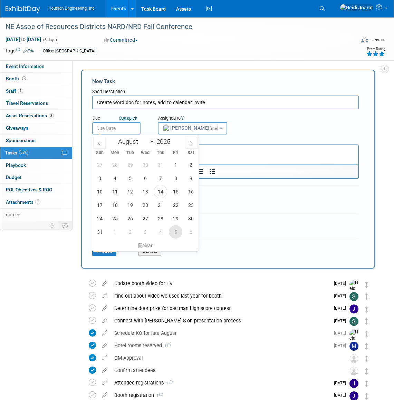
click at [175, 233] on span "5" at bounding box center [175, 231] width 13 height 13
type input "Sep 5, 2025"
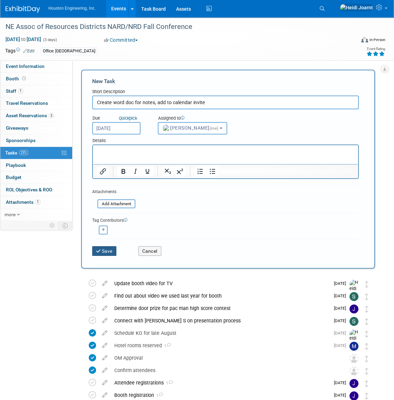
click at [107, 251] on button "Save" at bounding box center [104, 251] width 24 height 10
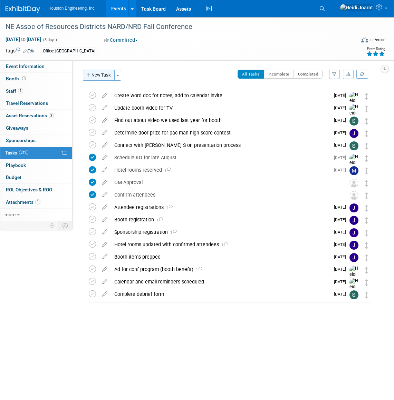
click at [101, 72] on button "New Task" at bounding box center [99, 75] width 32 height 11
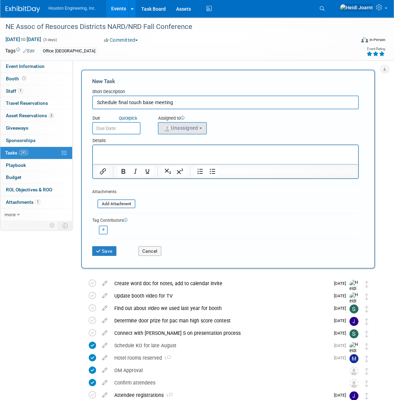
type input "Schedule final touch base meeting"
click at [189, 129] on span "Unassigned" at bounding box center [180, 128] width 35 height 6
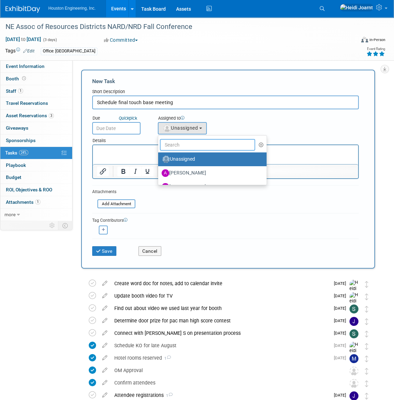
click at [189, 142] on input "text" at bounding box center [207, 145] width 95 height 12
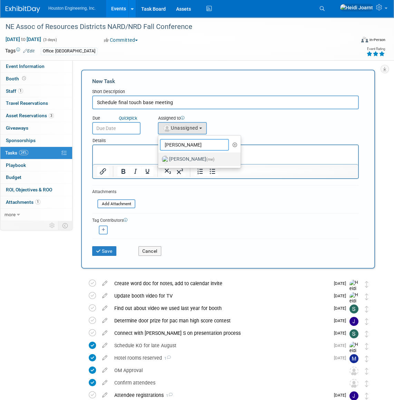
type input "heidi"
click at [183, 160] on label "Heidi Joarnt (me)" at bounding box center [198, 159] width 72 height 11
click at [159, 160] on input "Heidi Joarnt (me)" at bounding box center [157, 158] width 4 height 4
select select "6d2580fd-cc23-403a-9f47-834f17e7f51f"
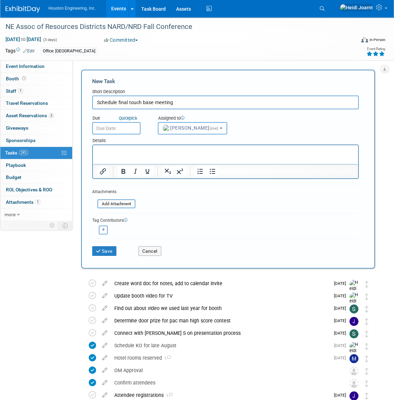
click at [124, 129] on input "text" at bounding box center [116, 128] width 48 height 12
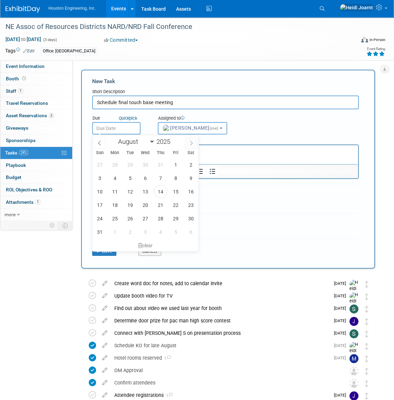
click at [193, 145] on icon at bounding box center [191, 143] width 5 height 5
select select "8"
click at [117, 193] on span "15" at bounding box center [114, 191] width 13 height 13
type input "Sep 15, 2025"
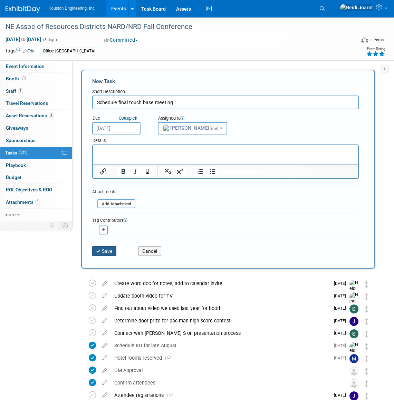
click at [106, 250] on button "Save" at bounding box center [104, 251] width 24 height 10
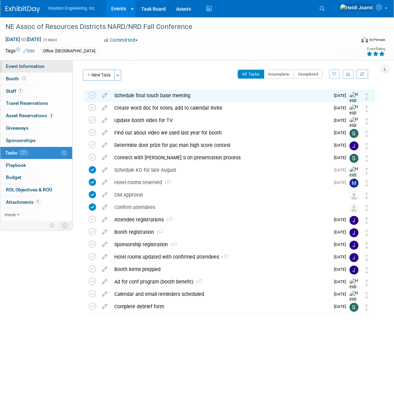
click at [37, 65] on span "Event Information" at bounding box center [25, 67] width 39 height 6
select select "1 - GNG/KO Needed"
select select "Pending"
select select "Water Resources"
